Goal: Register for event/course

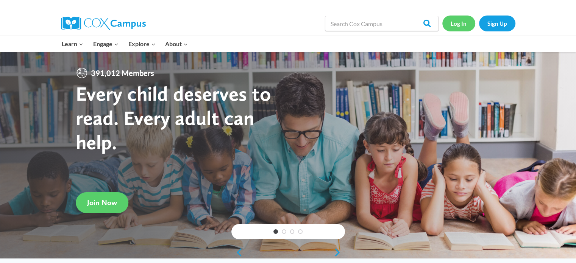
click at [456, 22] on link "Log In" at bounding box center [458, 24] width 33 height 16
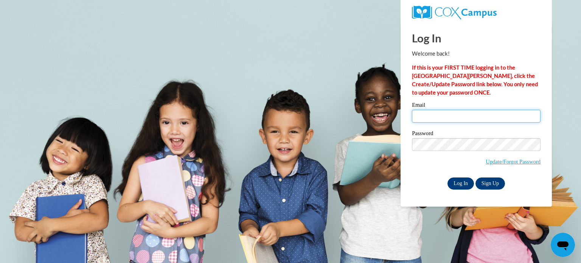
type input "mschatzm@kusd.edu"
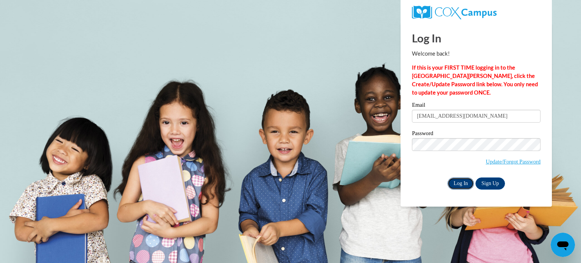
click at [461, 182] on input "Log In" at bounding box center [461, 184] width 26 height 12
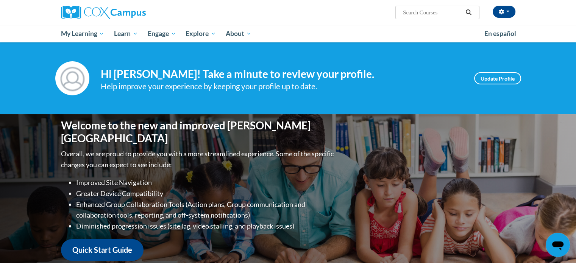
click at [413, 12] on input "Search..." at bounding box center [432, 12] width 61 height 9
type input "RTI"
click at [467, 12] on icon "Search" at bounding box center [468, 12] width 7 height 6
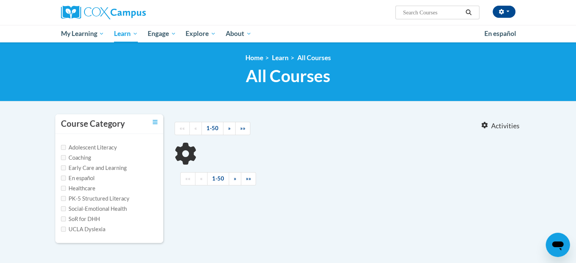
type input "RTI"
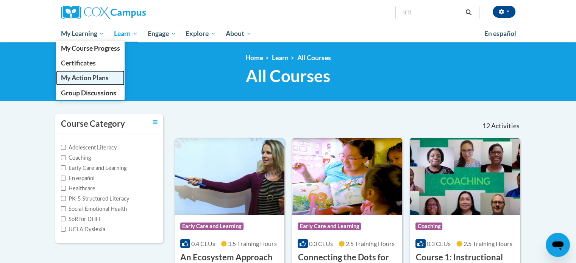
click at [81, 75] on span "My Action Plans" at bounding box center [85, 78] width 48 height 8
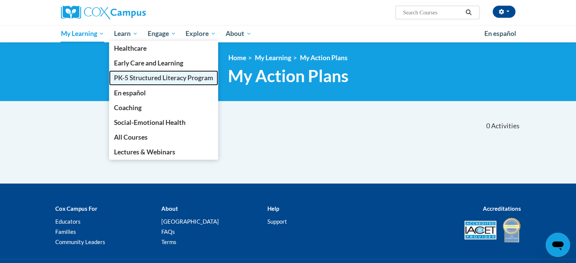
click at [130, 75] on span "PK-5 Structured Literacy Program" at bounding box center [163, 78] width 99 height 8
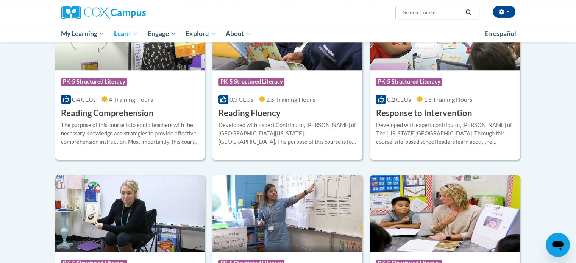
scroll to position [686, 0]
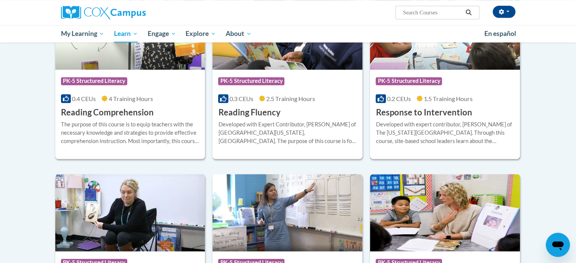
click at [409, 127] on div "Developed with expert contributor, [PERSON_NAME] of The [US_STATE][GEOGRAPHIC_D…" at bounding box center [445, 132] width 139 height 25
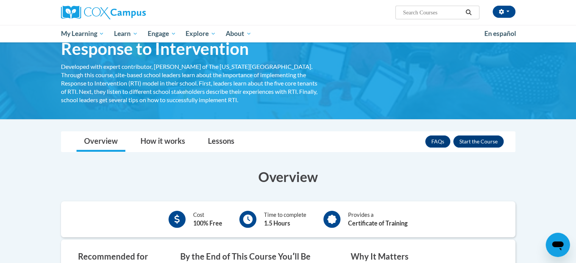
scroll to position [39, 0]
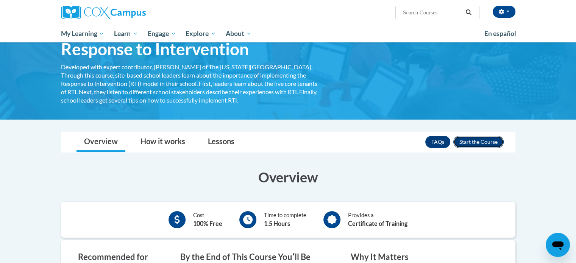
click at [468, 140] on button "Enroll" at bounding box center [478, 142] width 50 height 12
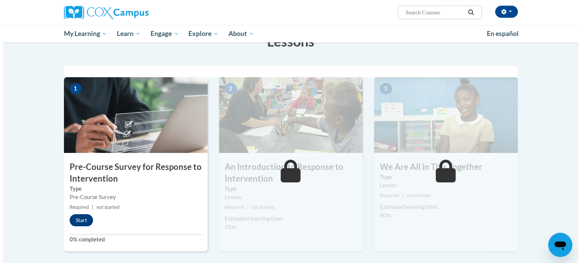
scroll to position [138, 0]
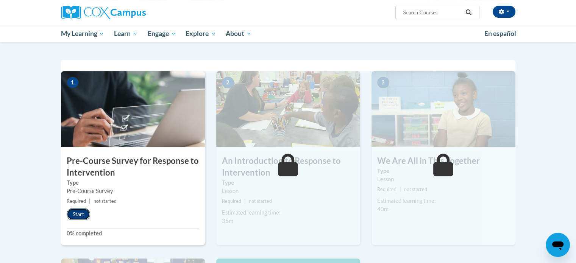
click at [80, 211] on button "Start" at bounding box center [78, 214] width 23 height 12
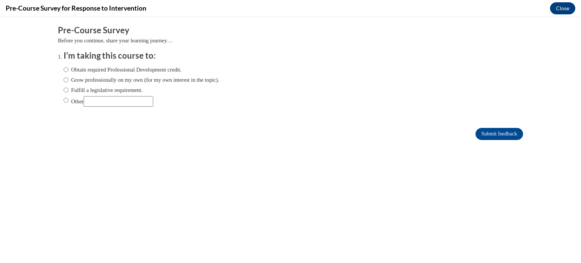
scroll to position [0, 0]
click at [64, 90] on input "Fulfill a legislative requirement." at bounding box center [66, 90] width 5 height 8
radio input "true"
click at [478, 132] on input "Submit feedback" at bounding box center [500, 134] width 48 height 12
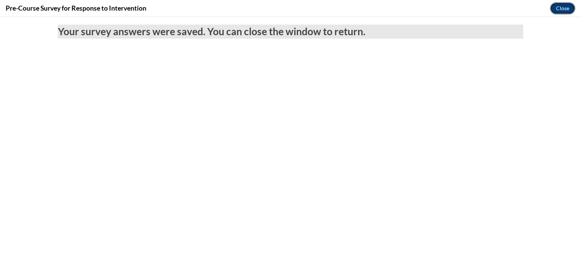
click at [561, 5] on button "Close" at bounding box center [562, 8] width 25 height 12
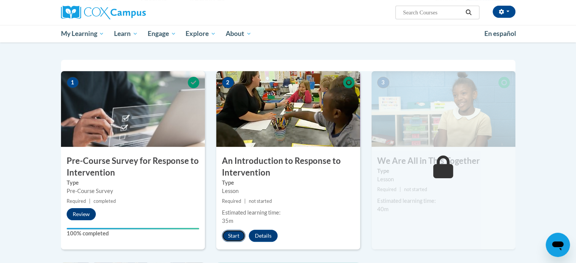
click at [227, 233] on button "Start" at bounding box center [233, 236] width 23 height 12
